Goal: Check status

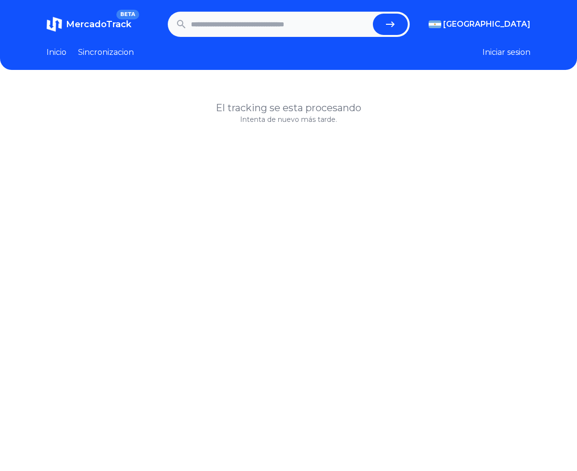
paste input "**********"
click at [393, 27] on icon "submit" at bounding box center [394, 24] width 12 height 12
type input "**********"
